Goal: Task Accomplishment & Management: Use online tool/utility

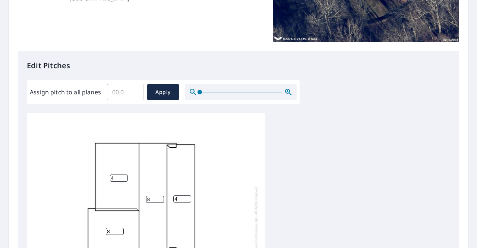
scroll to position [7, 0]
type input "0"
click at [135, 93] on input "0" at bounding box center [125, 92] width 37 height 21
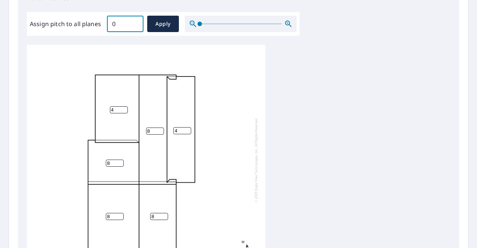
scroll to position [149, 0]
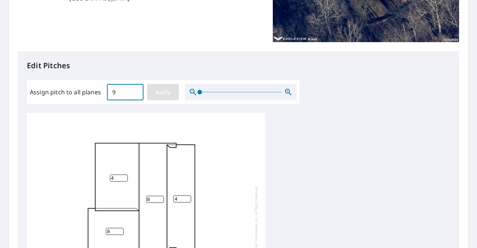
type input "9"
click at [154, 94] on span "Apply" at bounding box center [163, 92] width 20 height 9
type input "9"
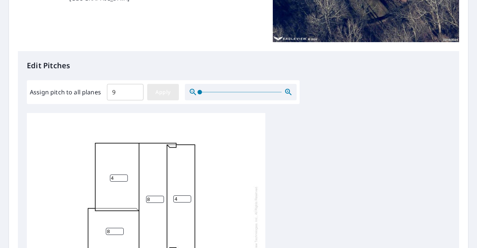
type input "9"
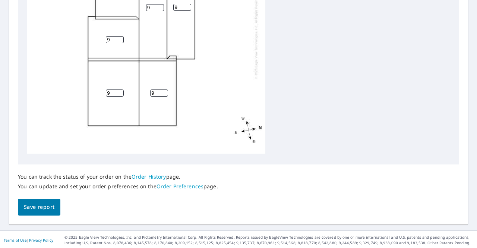
scroll to position [341, 0]
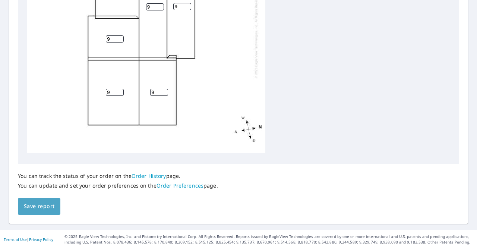
click at [40, 205] on span "Save report" at bounding box center [39, 206] width 31 height 9
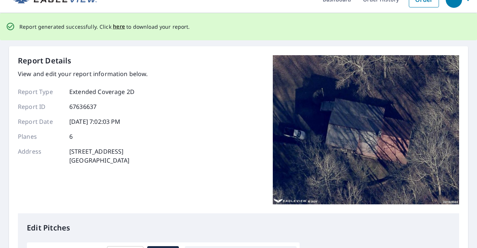
scroll to position [0, 0]
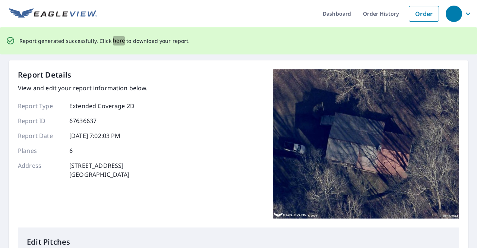
click at [116, 40] on span "here" at bounding box center [119, 40] width 12 height 9
